Goal: Task Accomplishment & Management: Use online tool/utility

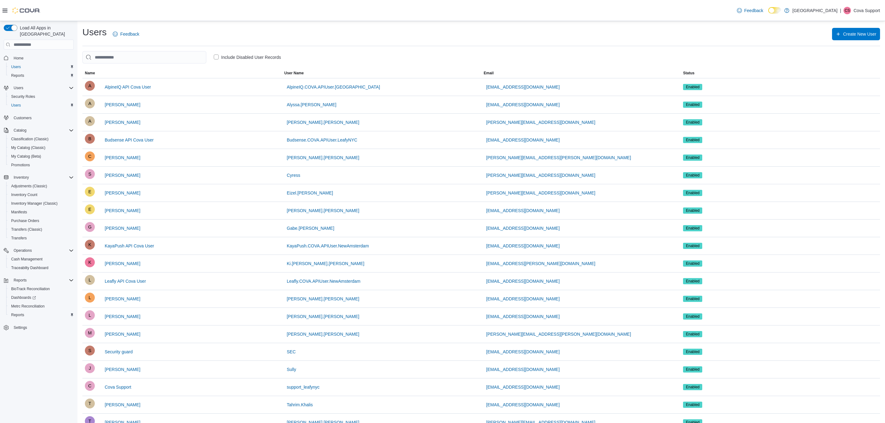
scroll to position [46, 0]
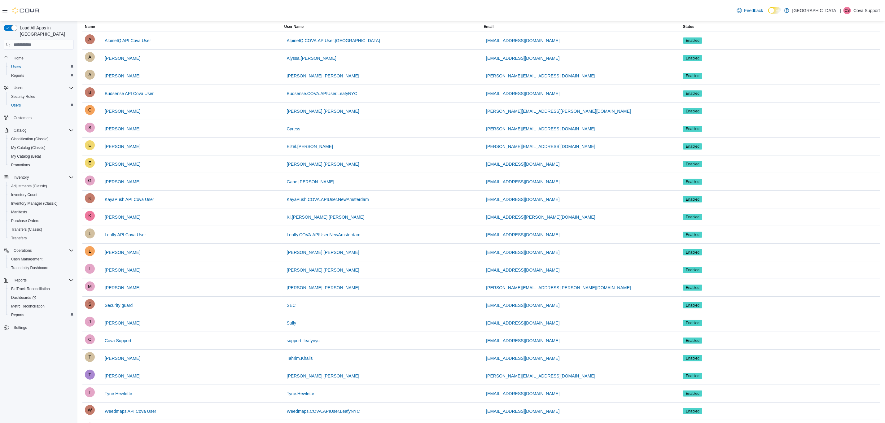
click at [874, 10] on p "Cova Support" at bounding box center [866, 10] width 27 height 7
click at [852, 59] on button "Sign Out" at bounding box center [849, 64] width 57 height 10
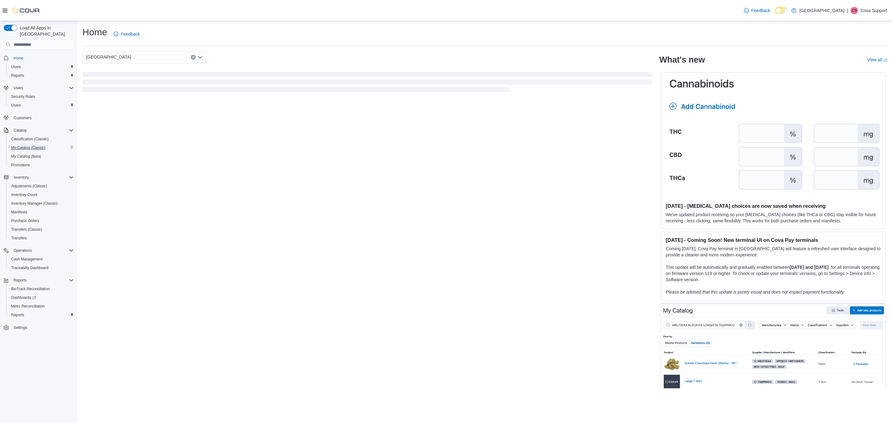
click at [23, 145] on span "My Catalog (Classic)" at bounding box center [28, 147] width 34 height 5
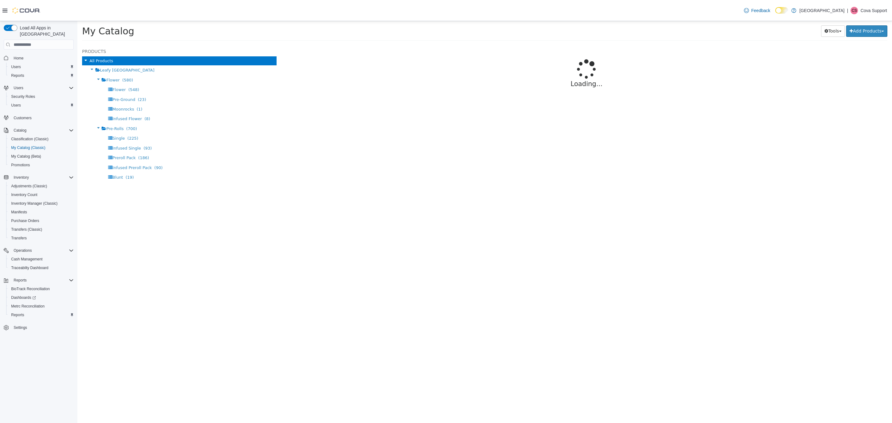
select select "**********"
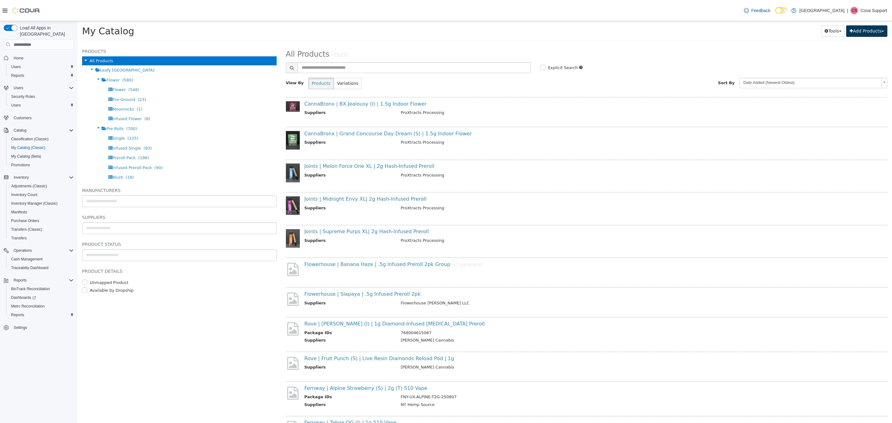
click at [855, 30] on button "Add Products" at bounding box center [866, 30] width 41 height 11
click at [773, 45] on body "Saving Bulk Changes... × My Catalog Tools Merge Products Map Private Products B…" at bounding box center [484, 33] width 815 height 24
click at [369, 103] on link "CannaBronx | BX Jealousy (I) | 1.5g Indoor Flower" at bounding box center [365, 104] width 122 height 6
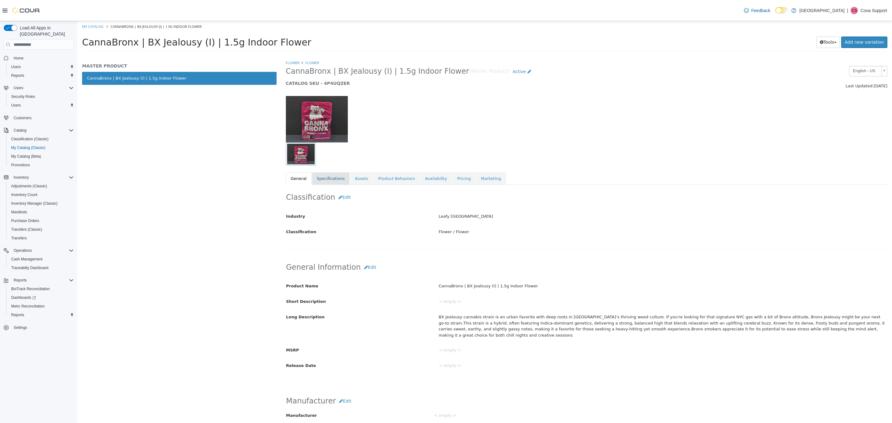
click at [338, 182] on link "Specifications" at bounding box center [331, 178] width 38 height 13
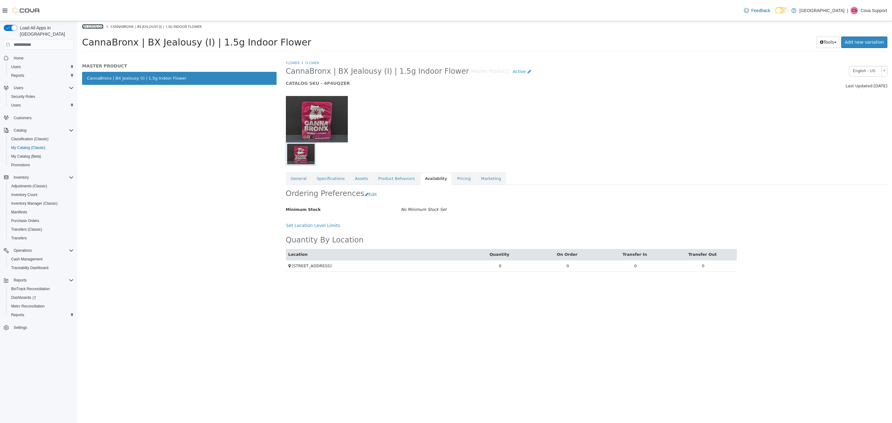
click at [96, 27] on link "My Catalog" at bounding box center [92, 26] width 21 height 5
select select "**********"
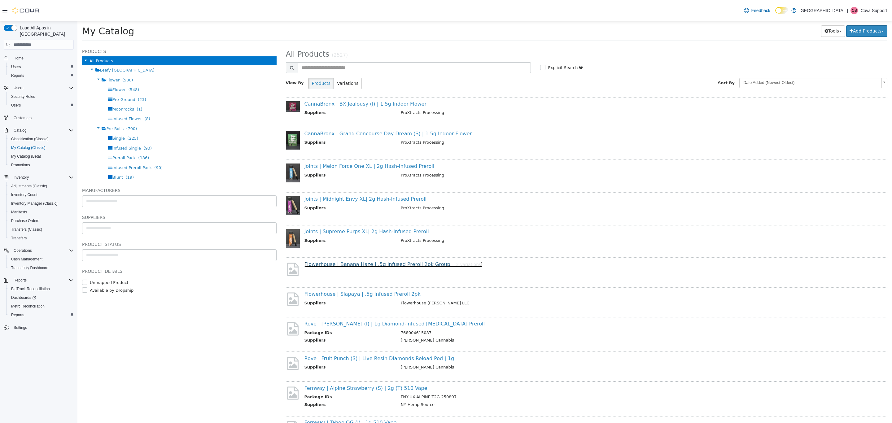
click at [347, 262] on link "Flowerhouse | Banana Haze | .5g Infused Preroll 2pk Group [2 variations]" at bounding box center [393, 264] width 178 height 6
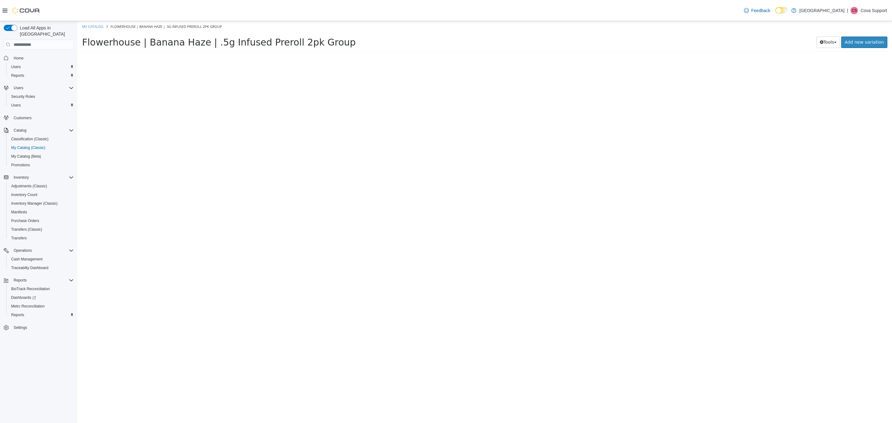
click at [349, 281] on div at bounding box center [586, 241] width 611 height 363
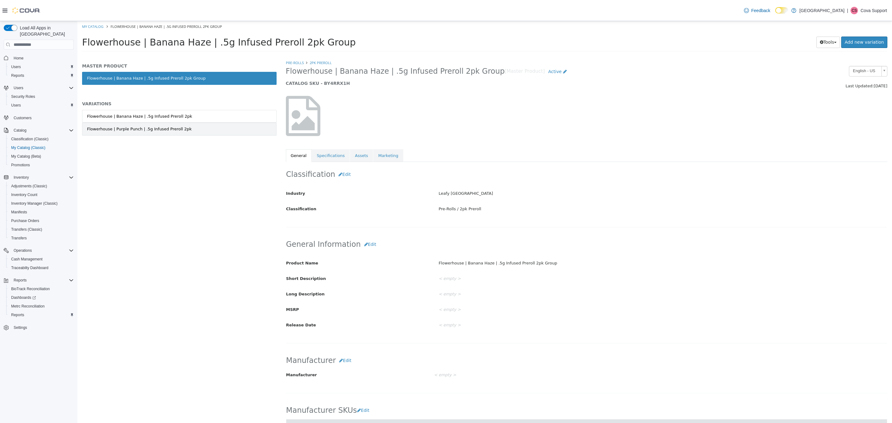
click at [119, 131] on div "Flowerhouse | Purple Punch | .5g Infused Preroll 2pk" at bounding box center [139, 129] width 105 height 6
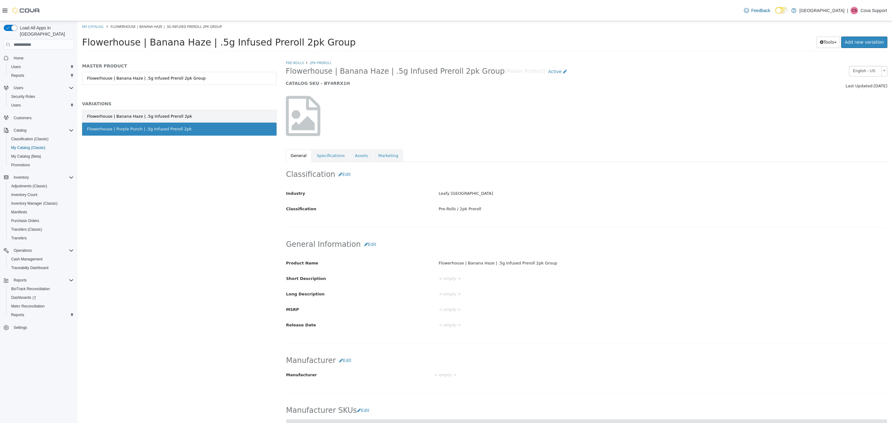
click at [129, 118] on div "Flowerhouse | Banana Haze | .5g Infused Preroll 2pk" at bounding box center [139, 116] width 105 height 6
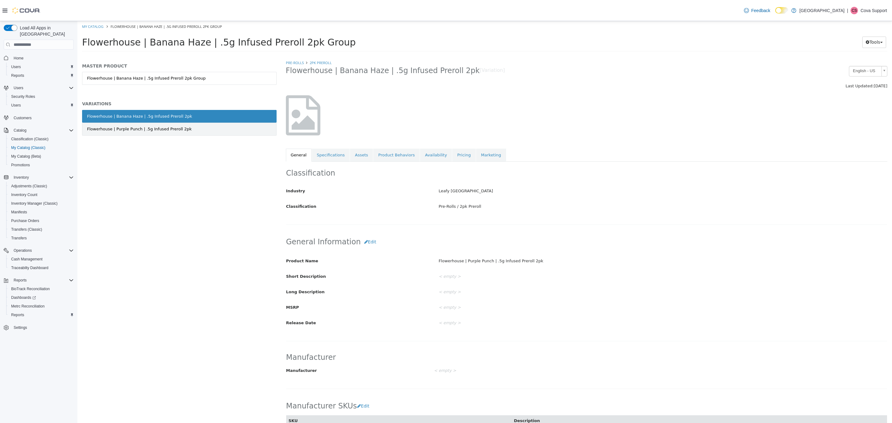
click at [132, 129] on div "Flowerhouse | Purple Punch | .5g Infused Preroll 2pk" at bounding box center [139, 129] width 105 height 6
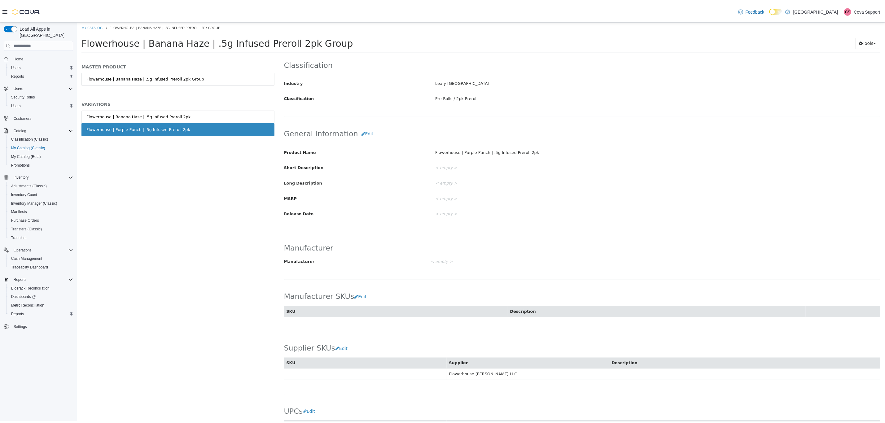
scroll to position [190, 0]
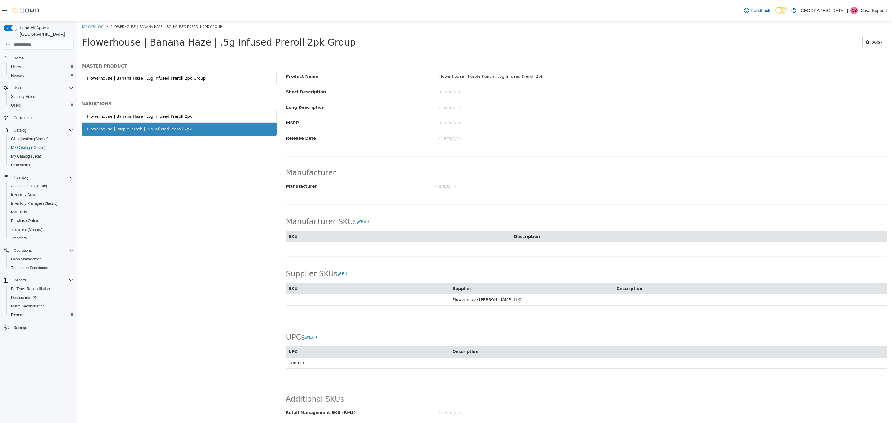
drag, startPoint x: 15, startPoint y: 96, endPoint x: 42, endPoint y: 96, distance: 27.3
click at [15, 103] on span "Users" at bounding box center [16, 105] width 10 height 5
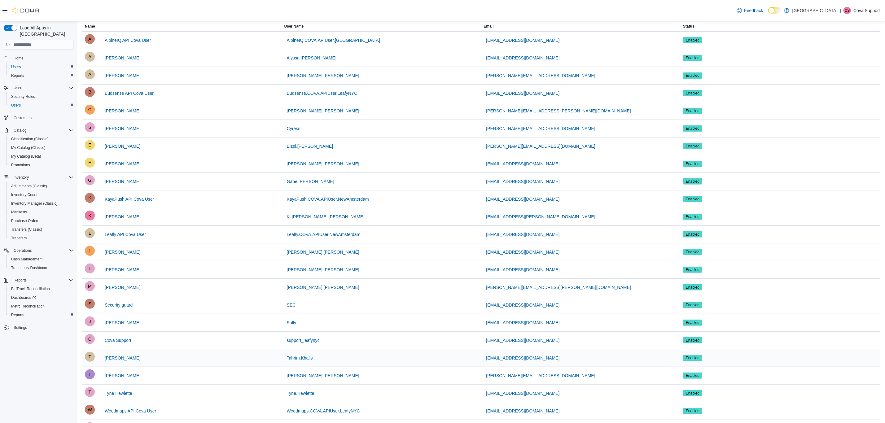
scroll to position [75, 0]
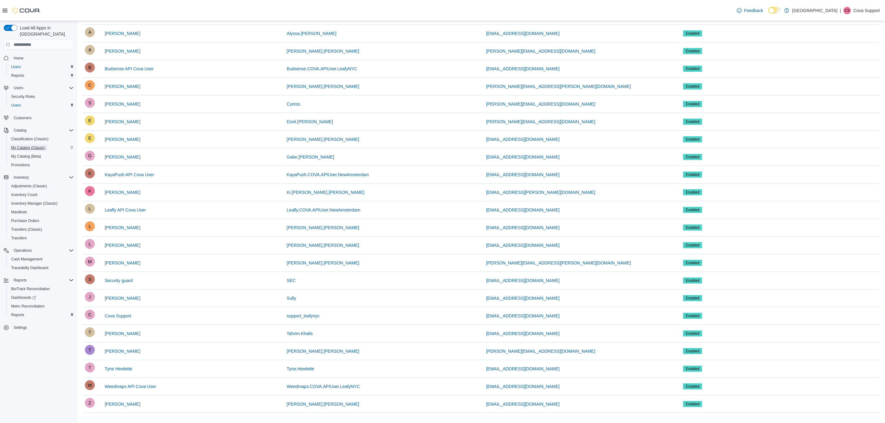
click at [28, 145] on span "My Catalog (Classic)" at bounding box center [28, 147] width 34 height 5
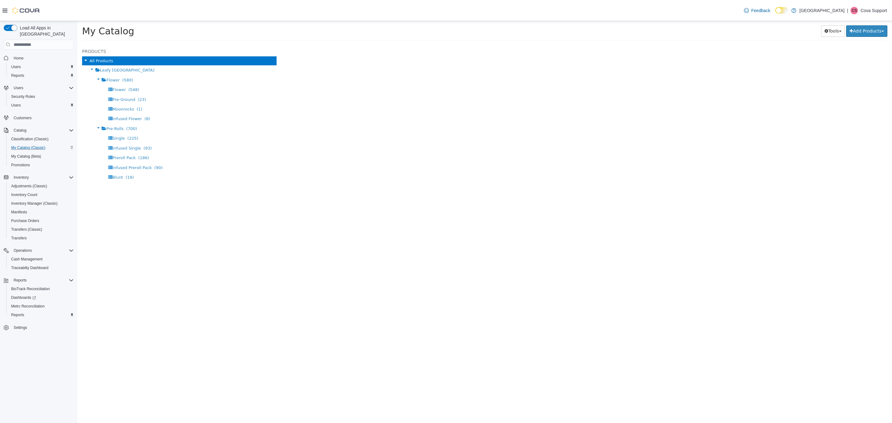
select select "**********"
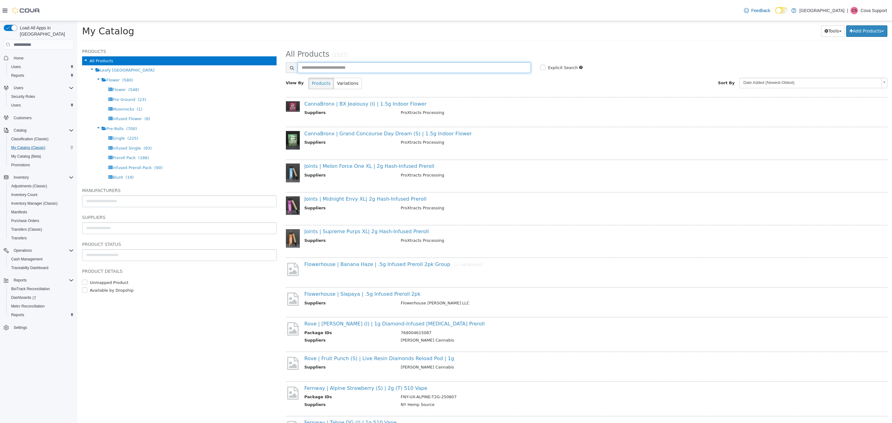
click at [361, 72] on input "text" at bounding box center [415, 67] width 234 height 11
paste input "**********"
type input "**********"
select select "**********"
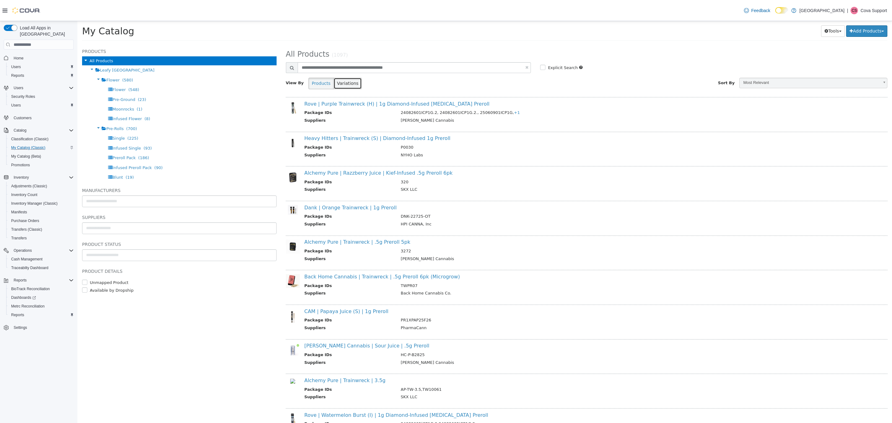
click at [341, 83] on button "Variations" at bounding box center [348, 83] width 28 height 11
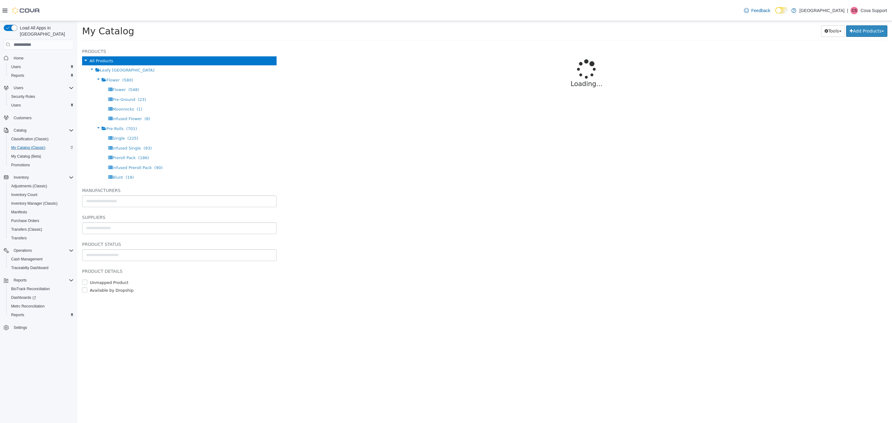
select select "**********"
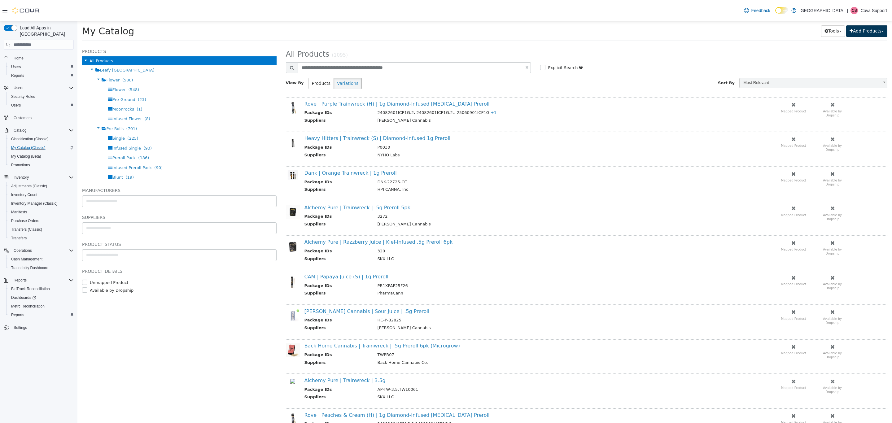
click at [862, 29] on button "Add Products" at bounding box center [866, 30] width 41 height 11
click at [861, 50] on link "Bulk Import New Products" at bounding box center [853, 52] width 68 height 8
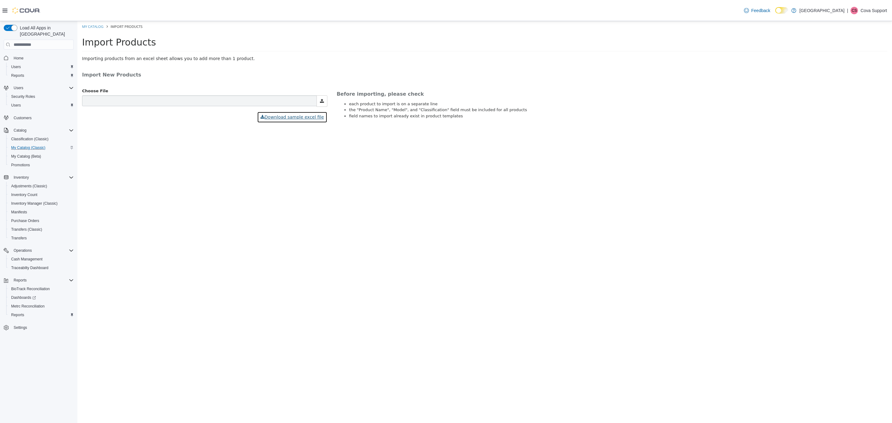
click at [305, 115] on button "Download sample excel file" at bounding box center [292, 117] width 70 height 11
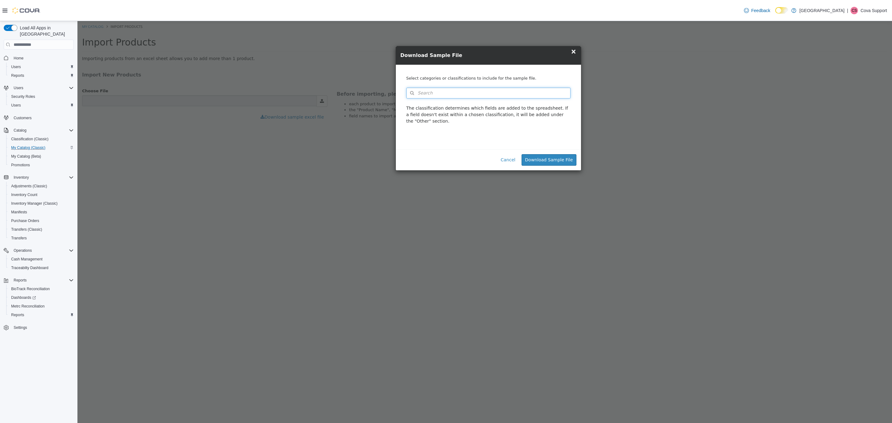
click at [432, 91] on button "Search" at bounding box center [488, 93] width 164 height 11
click at [505, 67] on div "Select categories or classifications to include for the sample file. Search Typ…" at bounding box center [488, 107] width 185 height 85
click at [448, 97] on button "Search" at bounding box center [488, 93] width 164 height 11
click at [553, 103] on span "or browse" at bounding box center [554, 104] width 32 height 11
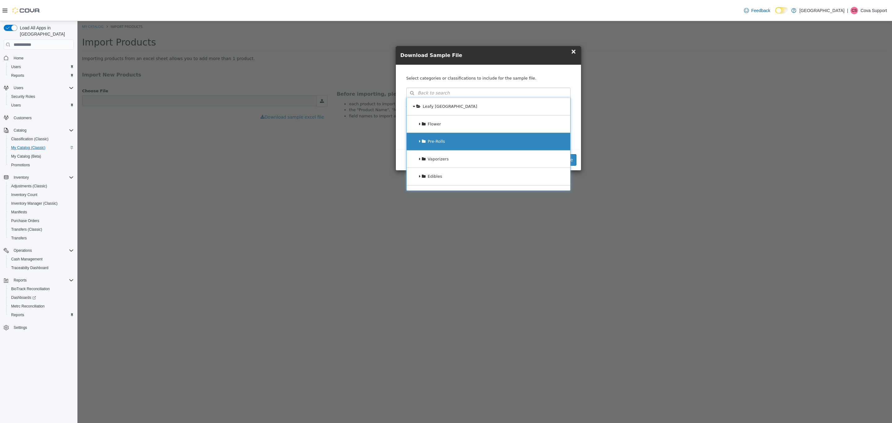
click at [419, 143] on icon at bounding box center [420, 141] width 2 height 4
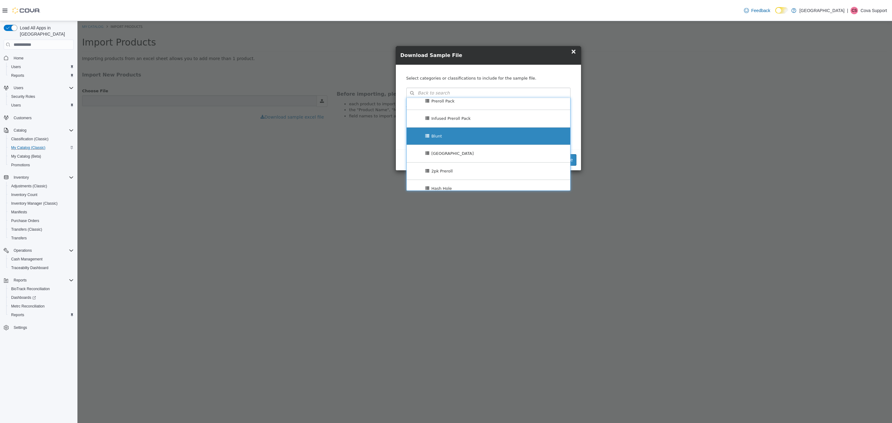
click at [469, 139] on div "Blunt" at bounding box center [489, 136] width 164 height 17
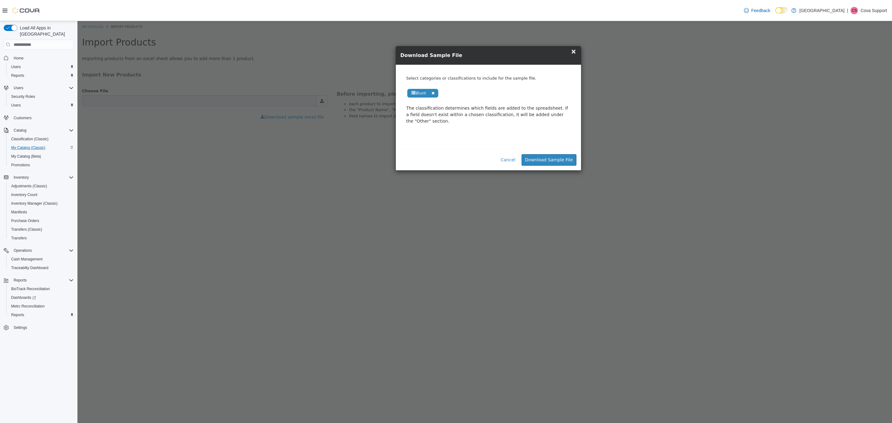
click at [433, 93] on span at bounding box center [433, 93] width 7 height 7
click at [464, 101] on div "Select categories or classifications to include for the sample file. Search Typ…" at bounding box center [488, 101] width 173 height 53
click at [466, 95] on button "Search" at bounding box center [488, 93] width 164 height 11
click at [553, 107] on span "or browse" at bounding box center [554, 104] width 32 height 11
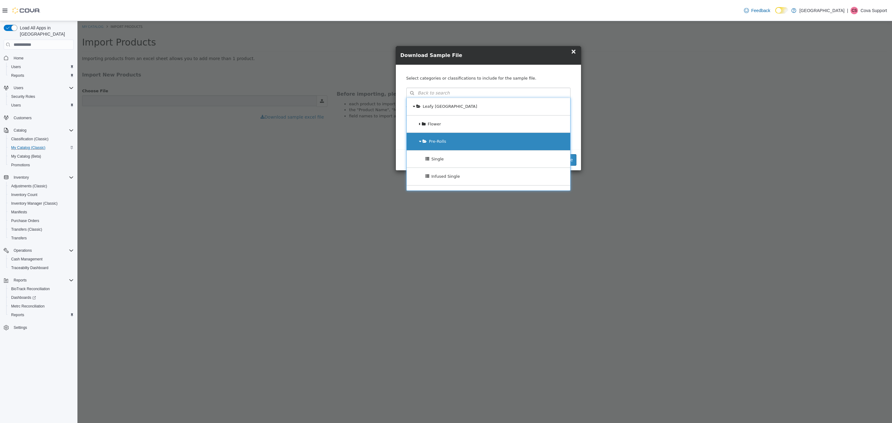
click at [423, 141] on icon at bounding box center [425, 141] width 4 height 4
click at [574, 52] on span "×" at bounding box center [574, 51] width 6 height 7
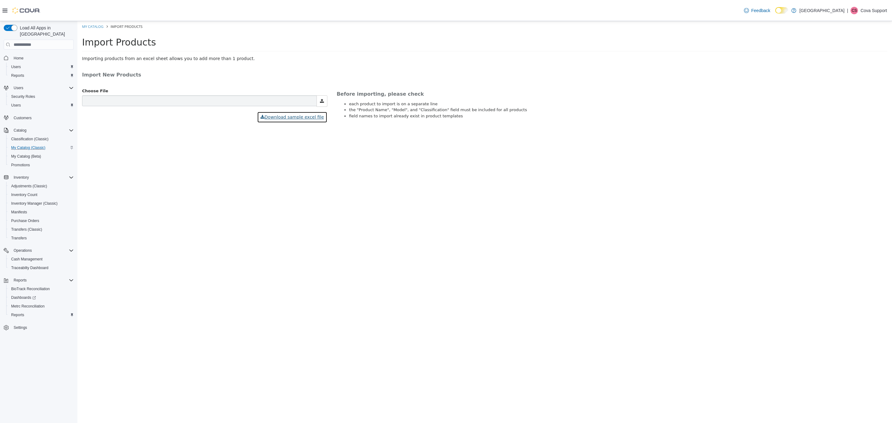
click at [307, 119] on button "Download sample excel file" at bounding box center [292, 117] width 70 height 11
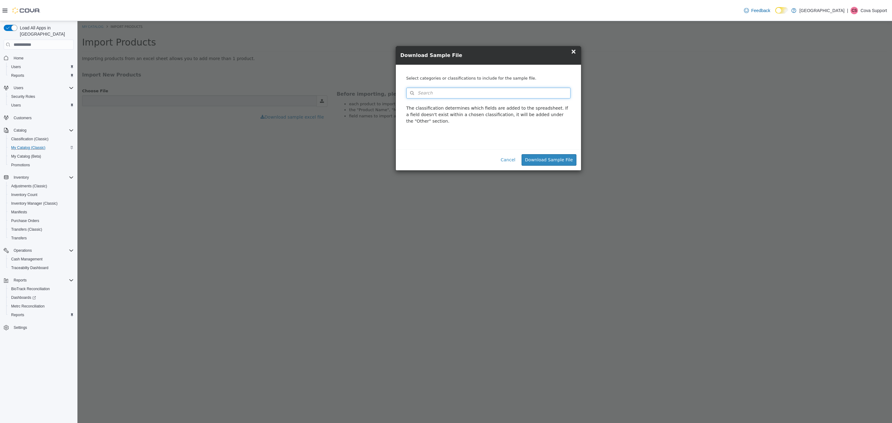
click at [466, 96] on button "Search" at bounding box center [488, 93] width 164 height 11
click at [575, 51] on span "×" at bounding box center [574, 51] width 6 height 7
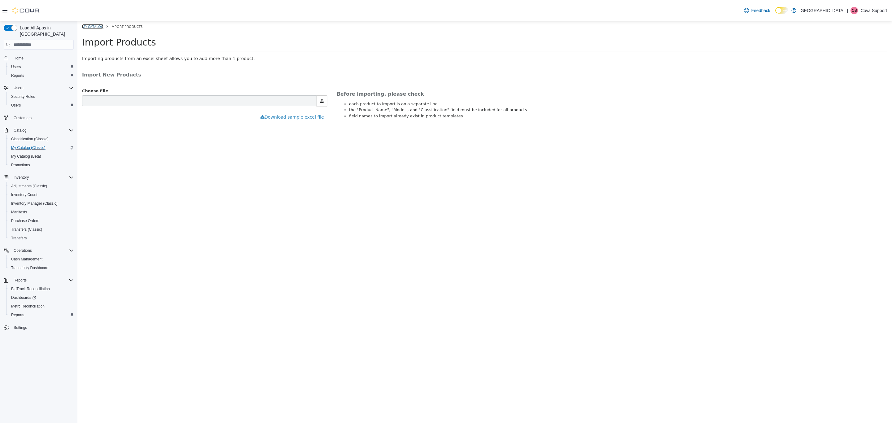
click at [94, 25] on link "My Catalog" at bounding box center [92, 26] width 21 height 5
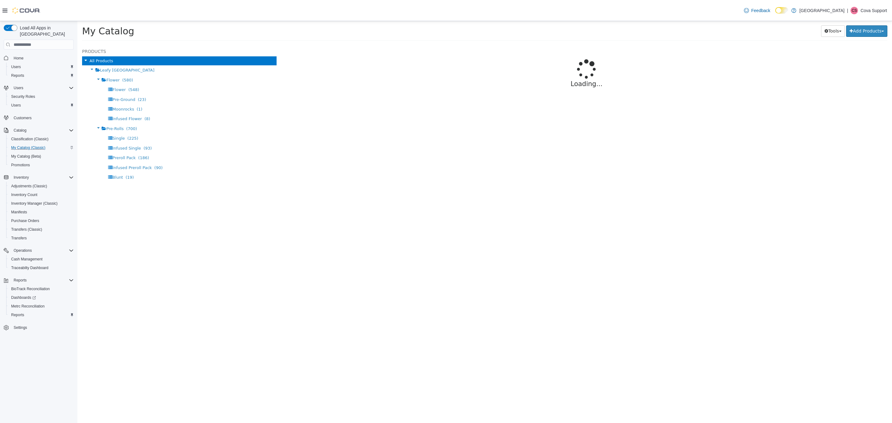
select select "**********"
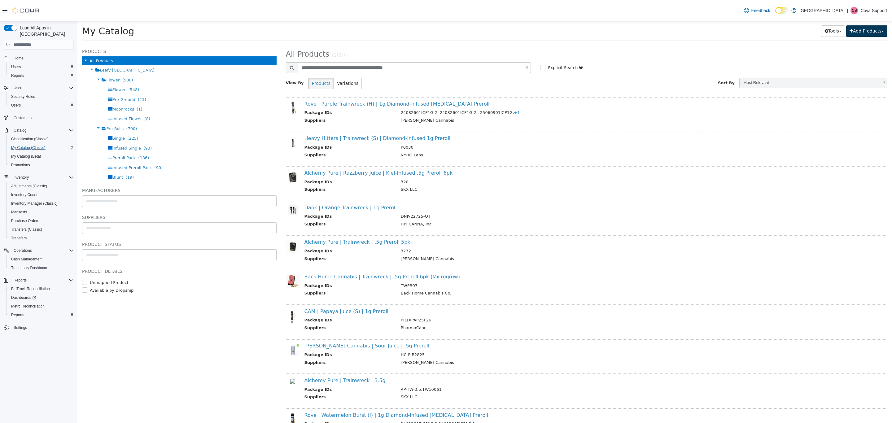
click at [881, 32] on button "Add Products" at bounding box center [866, 30] width 41 height 11
click at [860, 53] on link "Bulk Import New Products" at bounding box center [853, 52] width 68 height 8
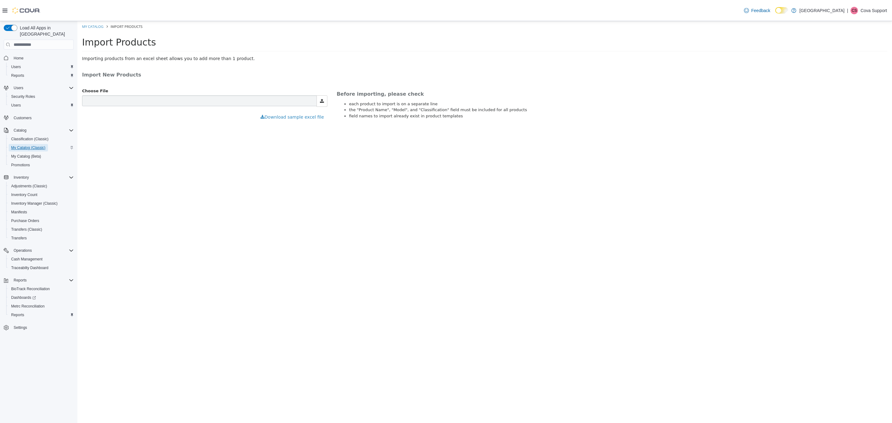
click at [34, 145] on span "My Catalog (Classic)" at bounding box center [28, 147] width 34 height 5
click at [305, 119] on button "Download sample excel file" at bounding box center [292, 117] width 70 height 11
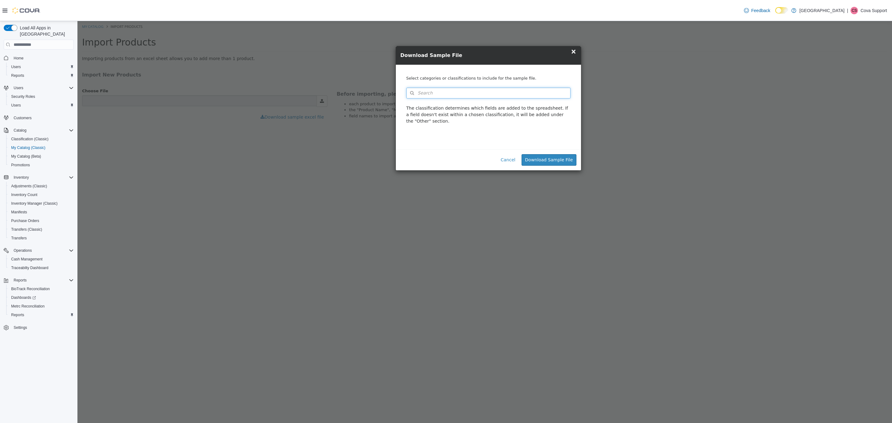
click at [445, 88] on button "Search" at bounding box center [488, 93] width 164 height 11
click at [461, 93] on input at bounding box center [494, 93] width 152 height 11
click at [563, 103] on icon at bounding box center [565, 104] width 4 height 4
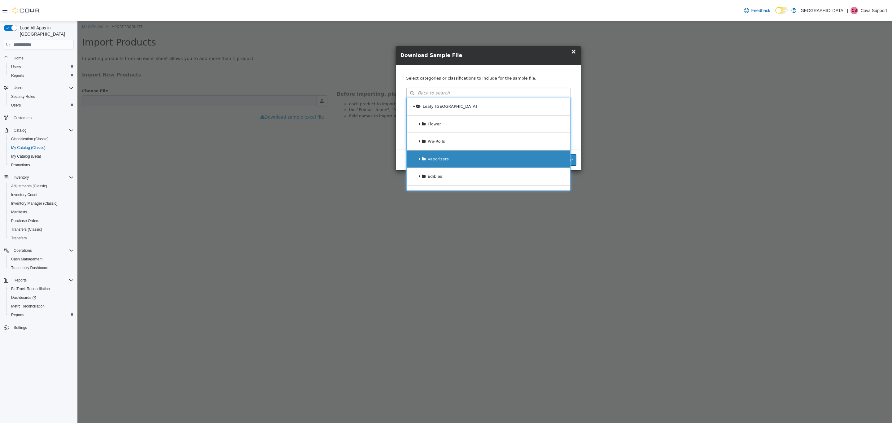
click at [422, 160] on icon at bounding box center [424, 159] width 4 height 4
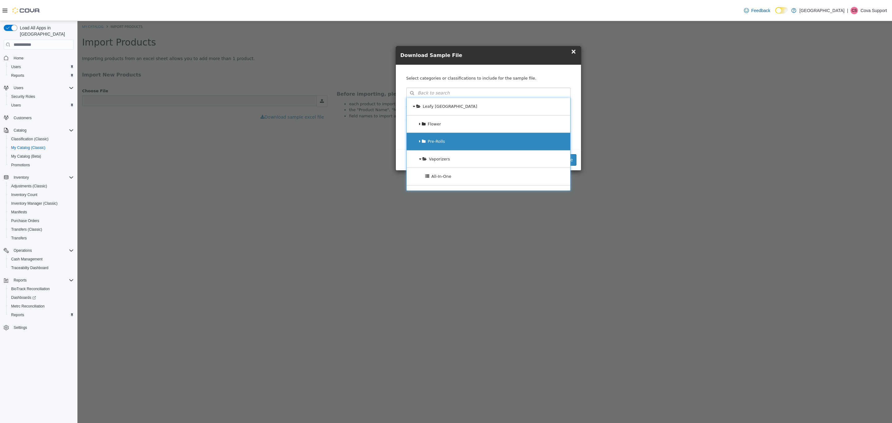
click at [431, 143] on span "Pre-Rolls" at bounding box center [436, 141] width 17 height 5
click at [438, 144] on span "Pre-Rolls" at bounding box center [437, 141] width 17 height 5
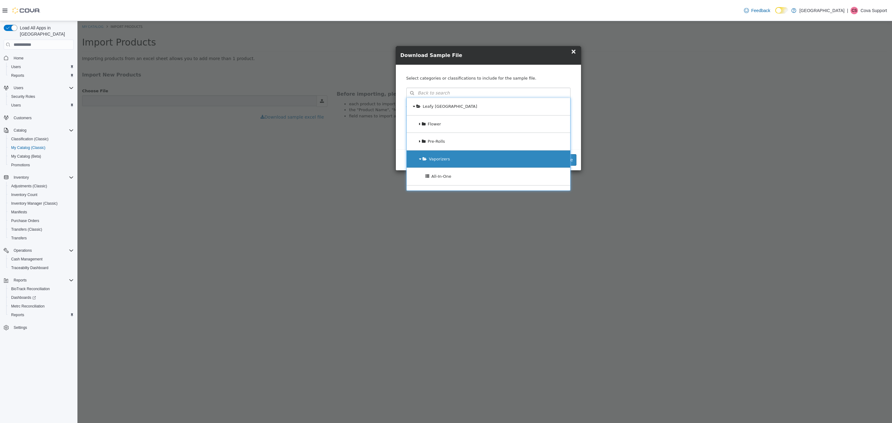
click at [444, 152] on div "Vaporizers" at bounding box center [489, 159] width 164 height 17
click at [453, 162] on div "Vaporizers" at bounding box center [489, 159] width 164 height 17
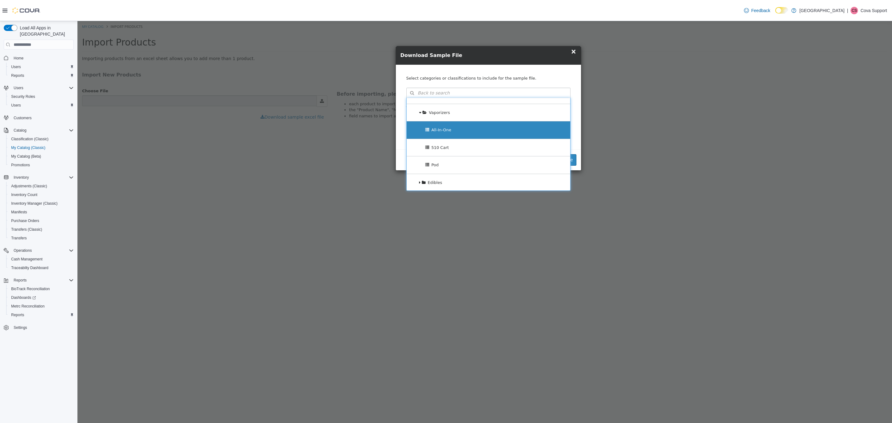
click at [437, 128] on div "All-In-One" at bounding box center [489, 129] width 164 height 17
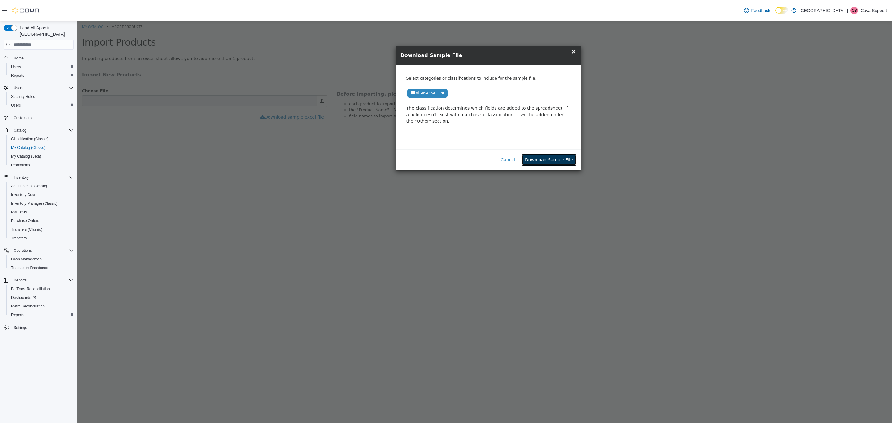
click at [552, 154] on button "Download Sample File" at bounding box center [549, 159] width 55 height 11
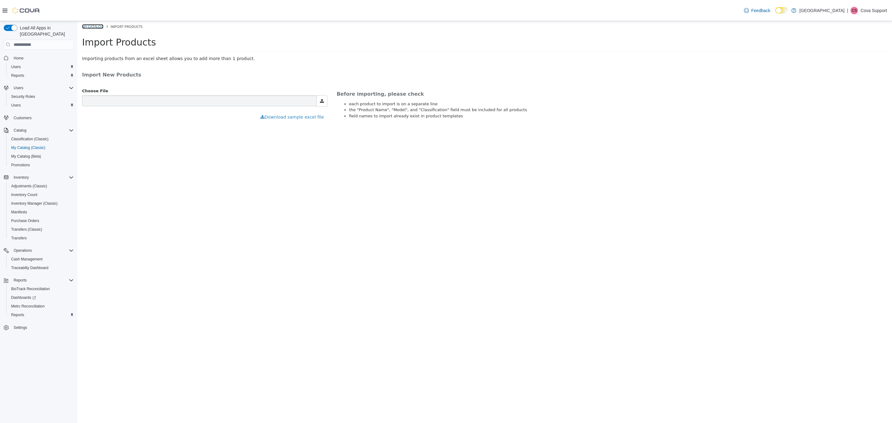
click at [92, 24] on link "My Catalog" at bounding box center [92, 26] width 21 height 5
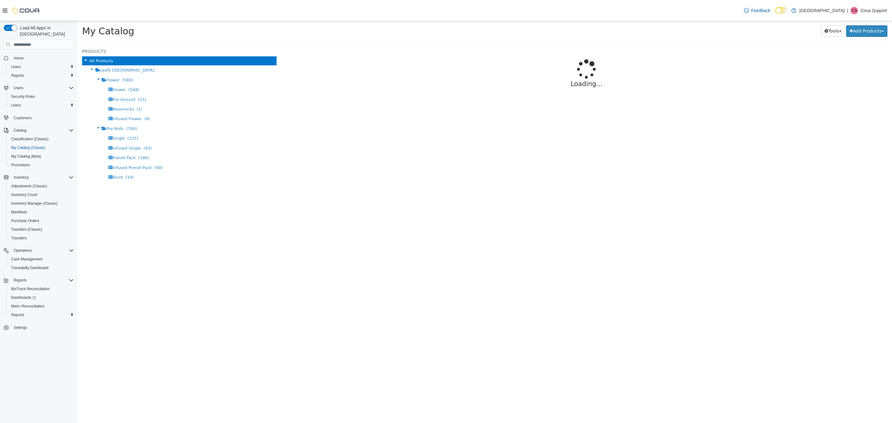
select select "**********"
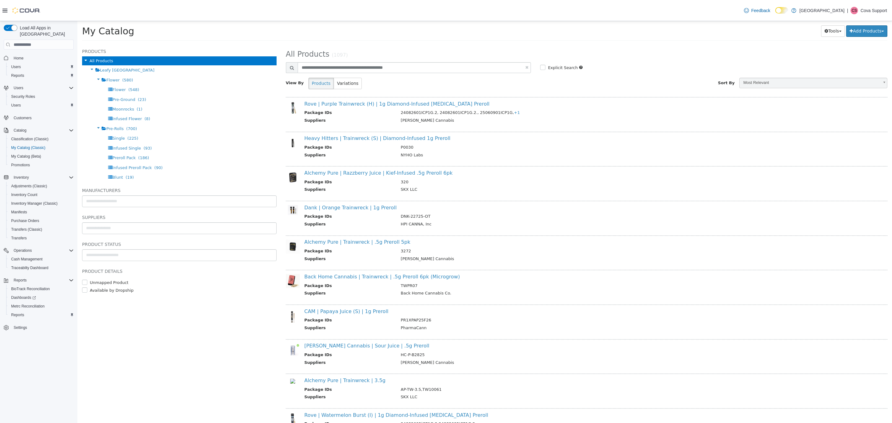
click at [881, 11] on p "Cova Support" at bounding box center [874, 10] width 27 height 7
drag, startPoint x: 857, startPoint y: 66, endPoint x: 734, endPoint y: 0, distance: 139.3
click at [857, 66] on button "Sign Out" at bounding box center [856, 64] width 57 height 10
